Goal: Information Seeking & Learning: Learn about a topic

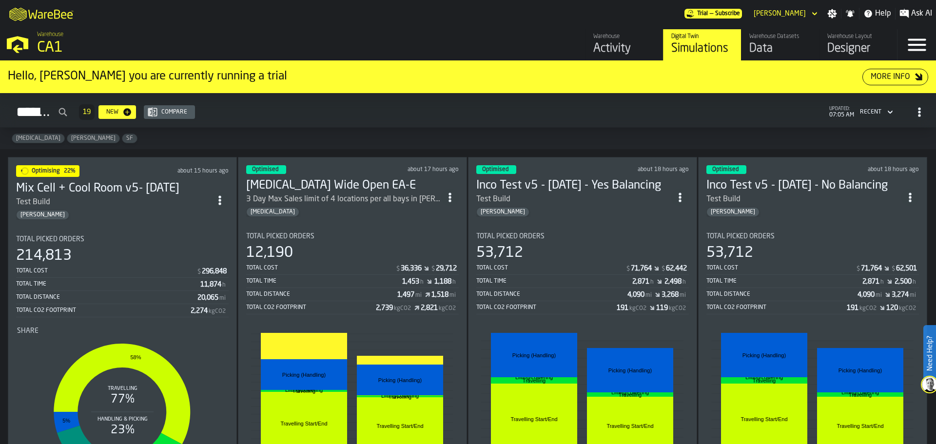
click at [162, 181] on h3 "Mix Cell + Cool Room v5- [DATE]" at bounding box center [113, 189] width 195 height 16
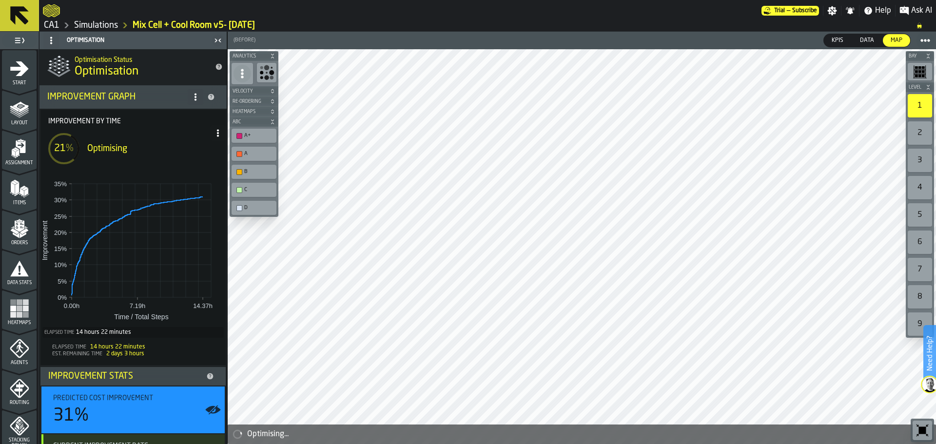
click at [837, 39] on span "KPIs" at bounding box center [837, 40] width 19 height 9
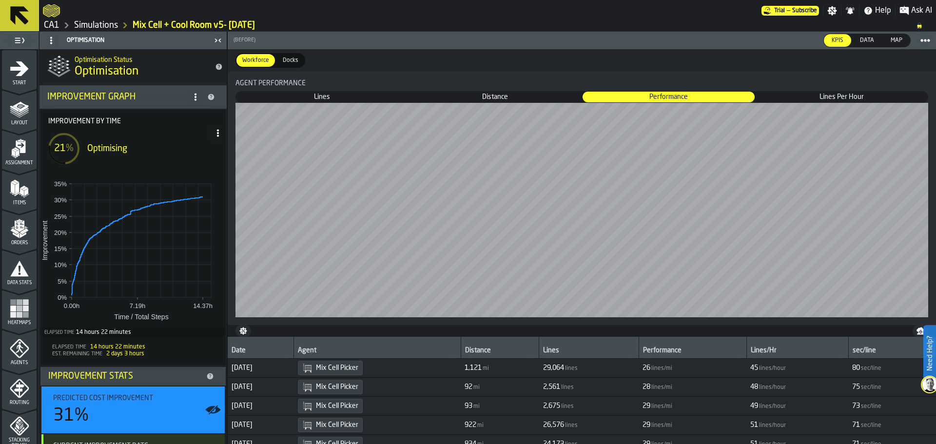
click at [504, 95] on span "Distance" at bounding box center [494, 97] width 171 height 10
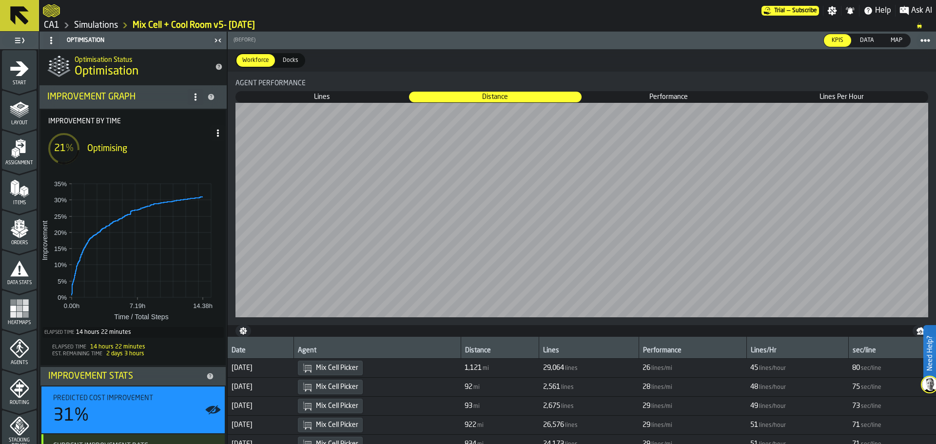
click at [831, 97] on span "Lines Per Hour" at bounding box center [841, 97] width 171 height 10
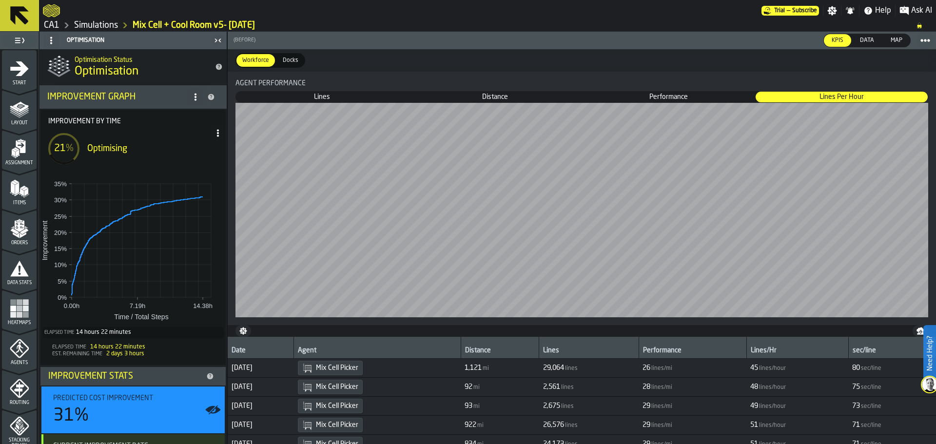
click at [287, 61] on span "Docks" at bounding box center [290, 60] width 23 height 9
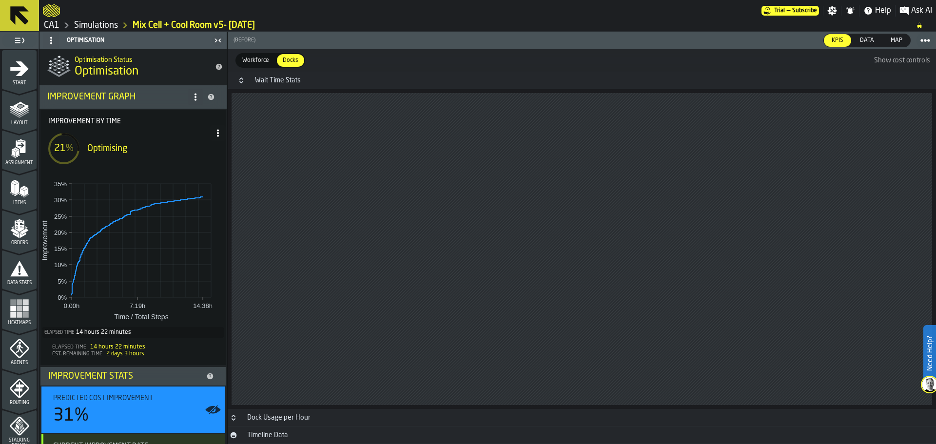
click at [874, 36] on span "Data" at bounding box center [867, 40] width 22 height 9
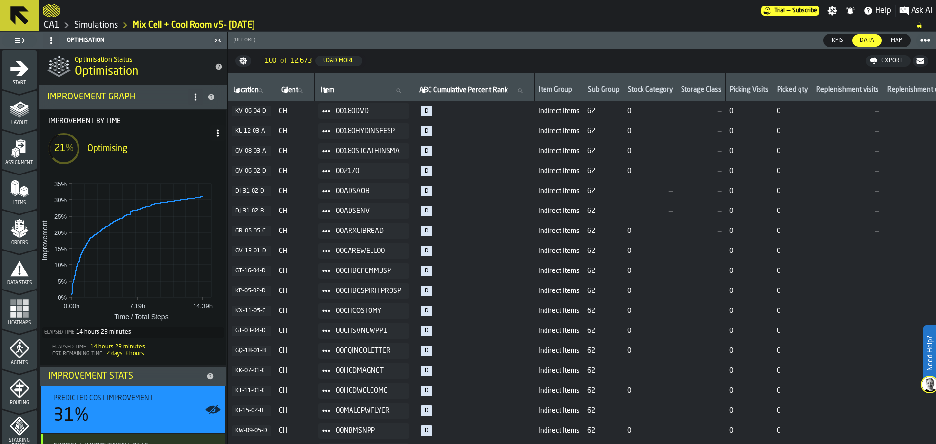
click at [893, 38] on span "Map" at bounding box center [896, 40] width 19 height 9
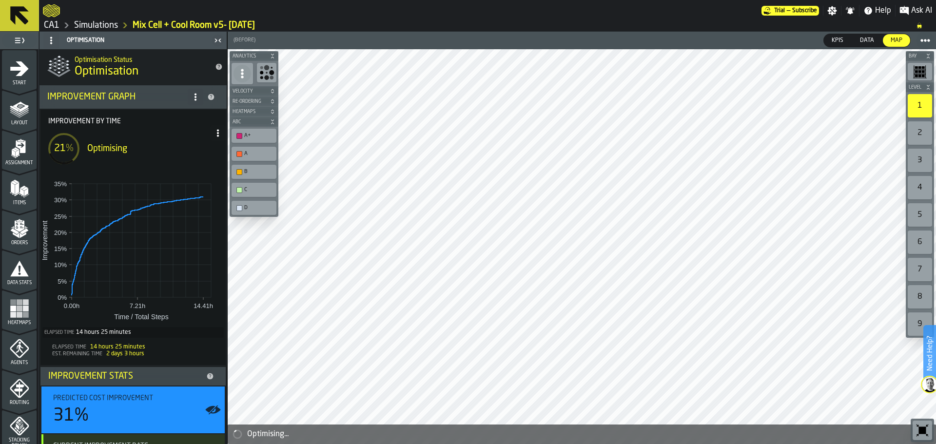
click at [192, 97] on icon at bounding box center [196, 97] width 8 height 8
click at [917, 26] on icon "Breadcrumb" at bounding box center [919, 25] width 6 height 6
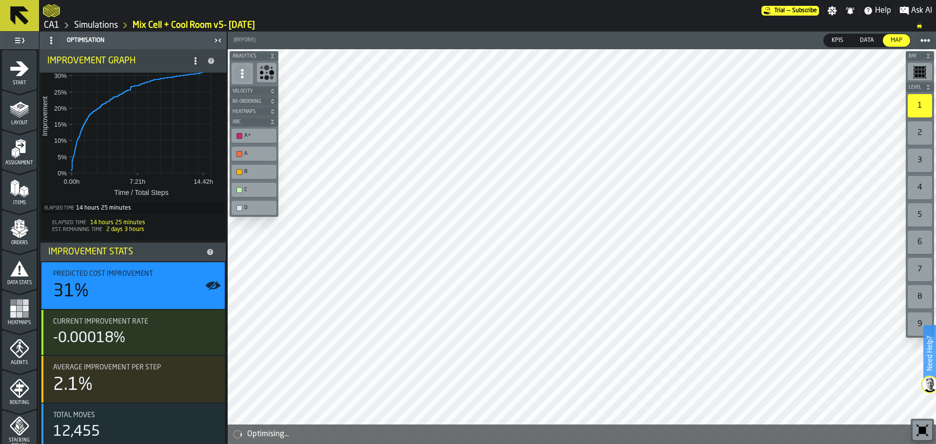
scroll to position [134, 0]
